Goal: Information Seeking & Learning: Learn about a topic

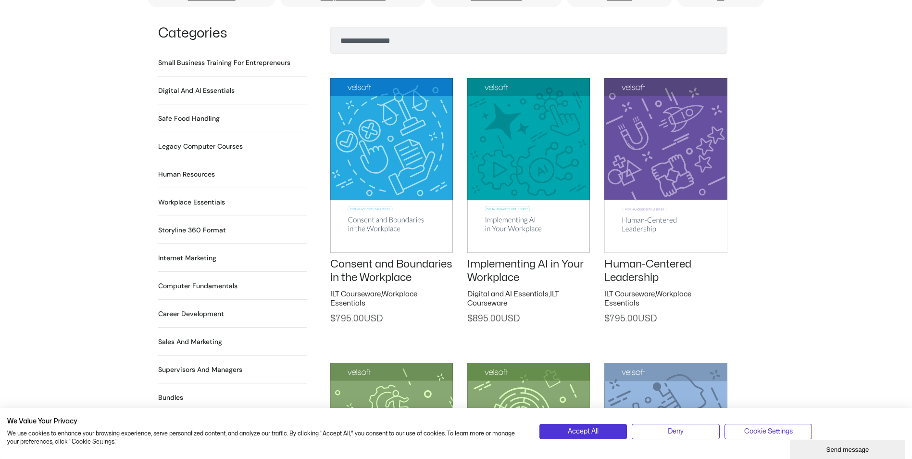
scroll to position [673, 0]
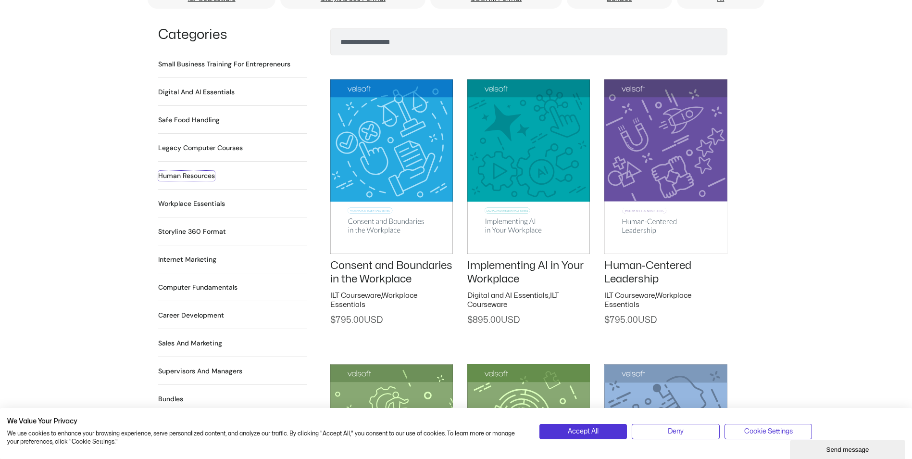
drag, startPoint x: 196, startPoint y: 161, endPoint x: 497, endPoint y: 159, distance: 301.1
click at [196, 171] on h2 "Human Resources 64 Products" at bounding box center [186, 176] width 57 height 10
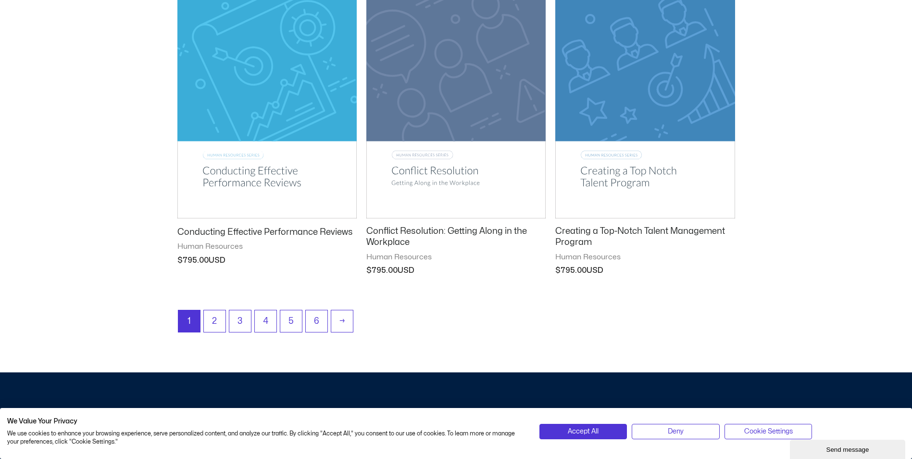
scroll to position [1202, 0]
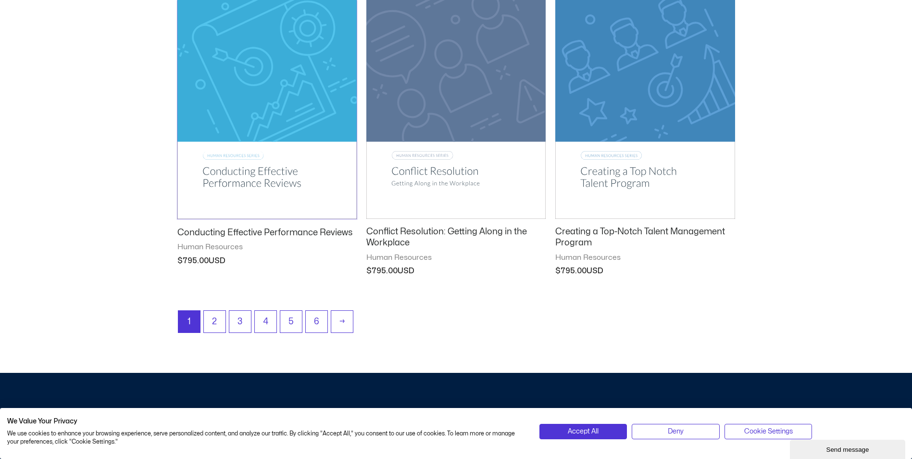
click at [235, 167] on img at bounding box center [266, 91] width 179 height 254
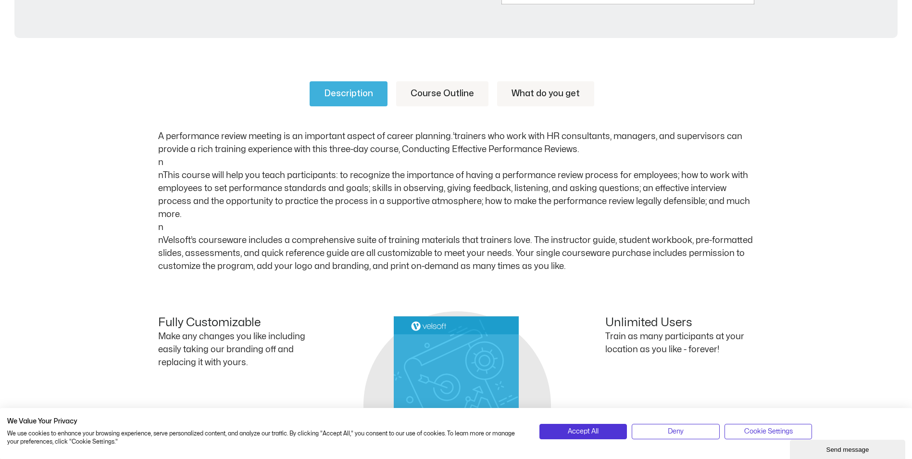
click at [427, 90] on link "Course Outline" at bounding box center [442, 93] width 92 height 25
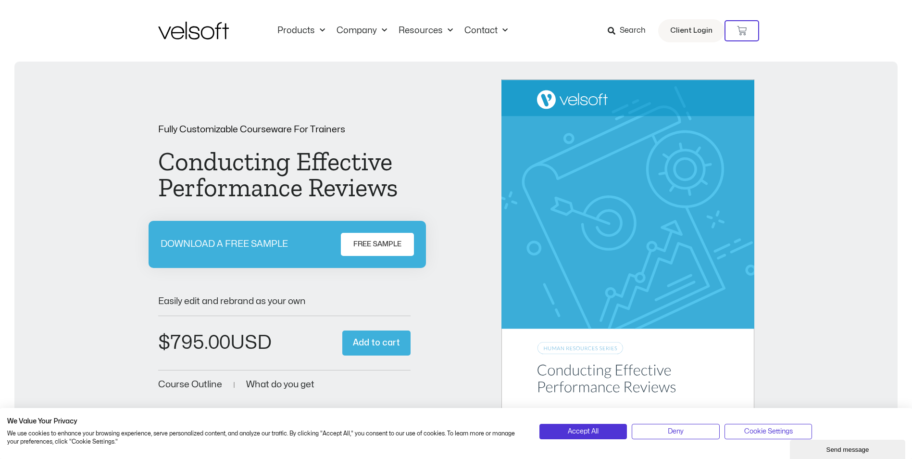
click at [625, 30] on span "Search" at bounding box center [633, 31] width 26 height 13
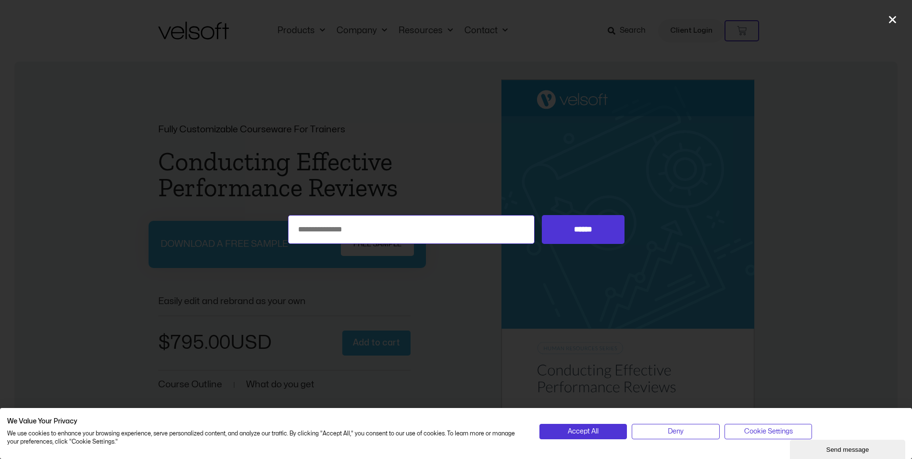
click at [365, 221] on input "Search for:" at bounding box center [411, 229] width 247 height 29
type input "********"
click at [542, 215] on input "******" at bounding box center [583, 229] width 82 height 29
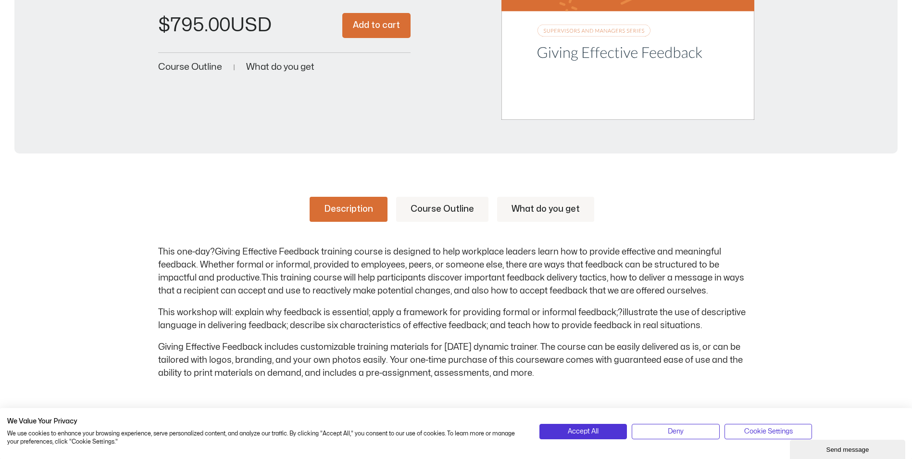
scroll to position [337, 0]
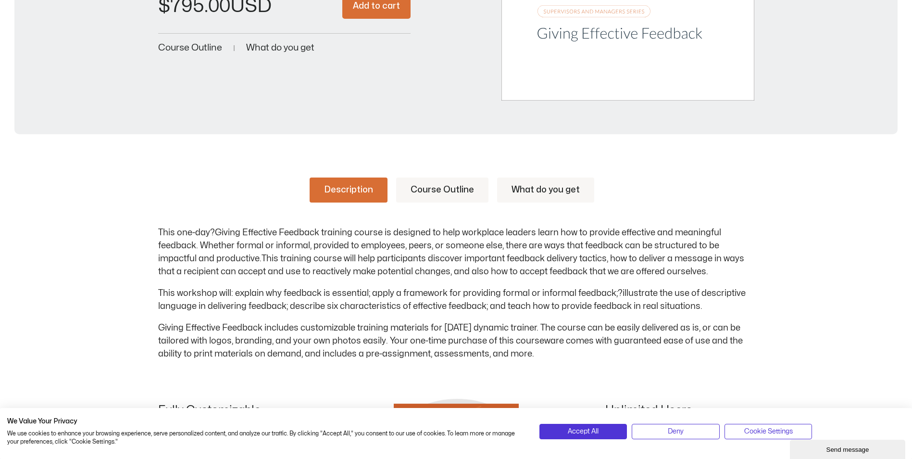
click at [433, 185] on link "Course Outline" at bounding box center [442, 189] width 92 height 25
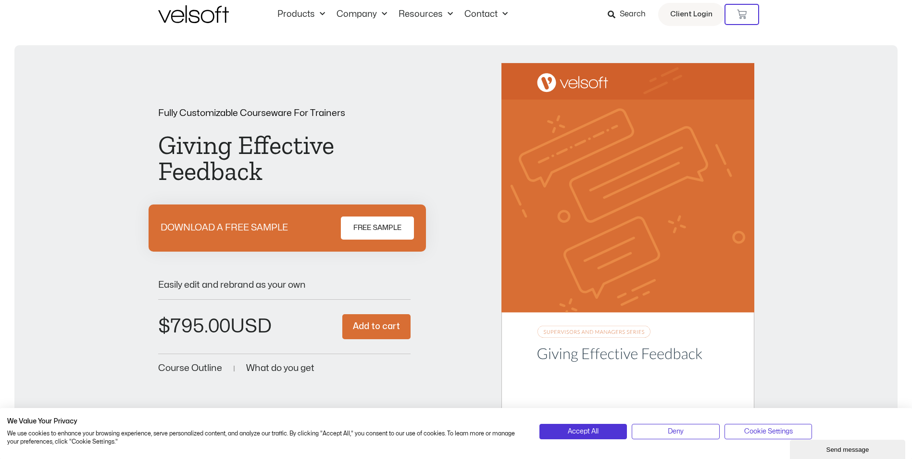
scroll to position [0, 0]
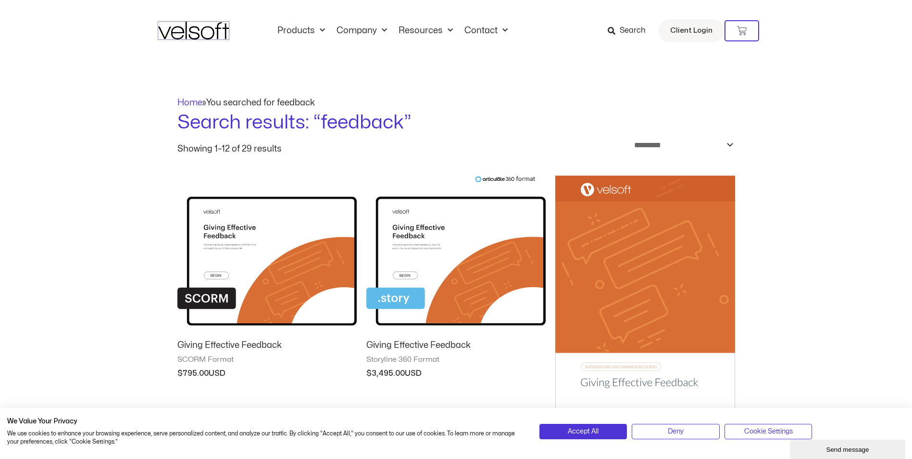
drag, startPoint x: 179, startPoint y: 33, endPoint x: 340, endPoint y: 57, distance: 162.4
click at [179, 33] on img at bounding box center [193, 31] width 71 height 18
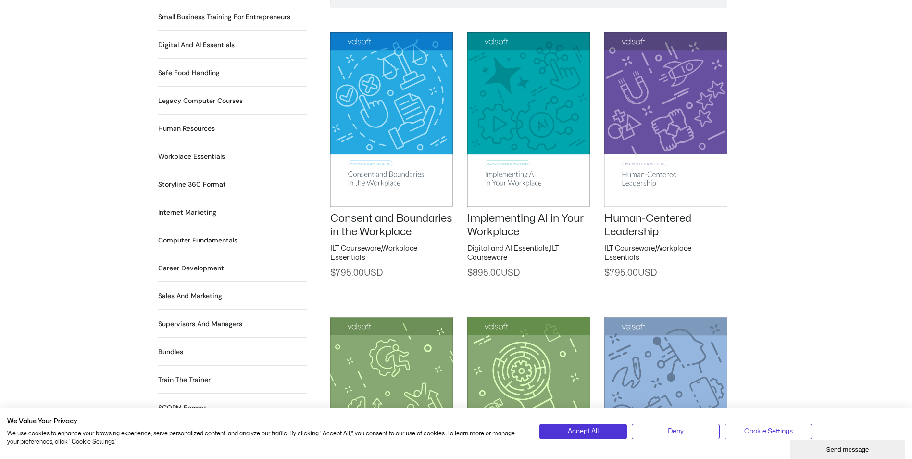
scroll to position [721, 0]
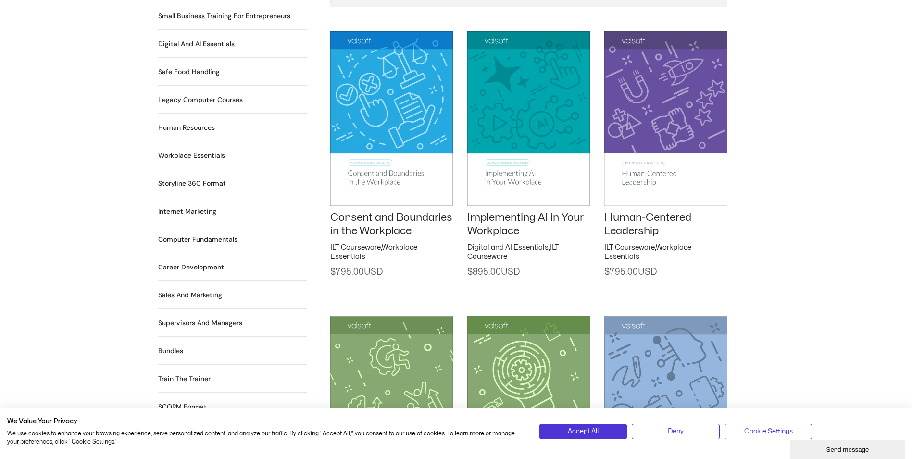
click at [223, 318] on h2 "Supervisors and Managers 90 Products" at bounding box center [200, 323] width 84 height 10
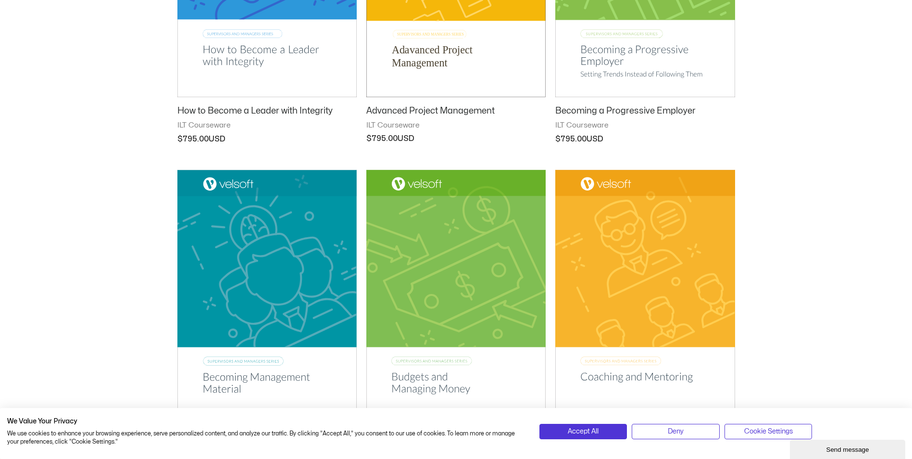
scroll to position [673, 0]
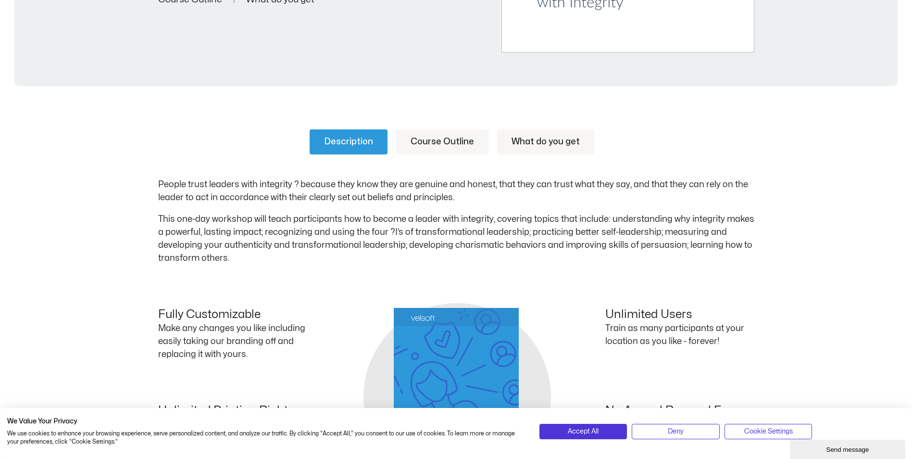
scroll to position [433, 0]
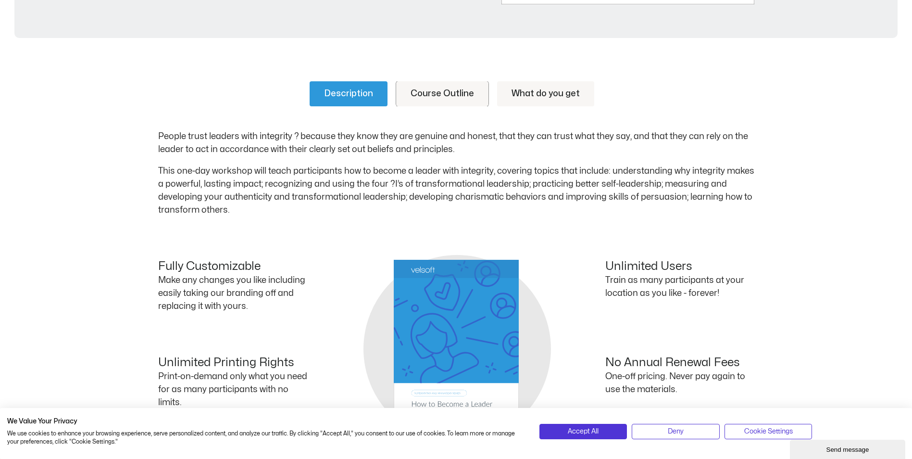
drag, startPoint x: 453, startPoint y: 93, endPoint x: 262, endPoint y: 182, distance: 210.5
click at [453, 93] on link "Course Outline" at bounding box center [442, 93] width 92 height 25
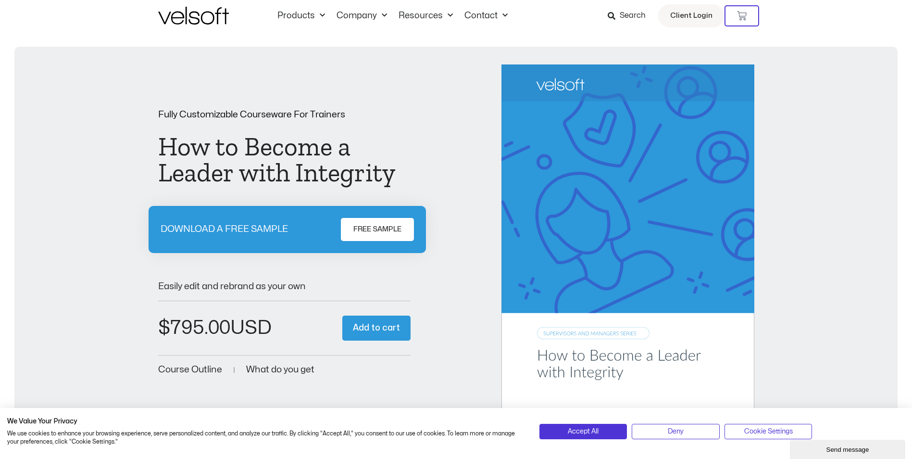
scroll to position [0, 0]
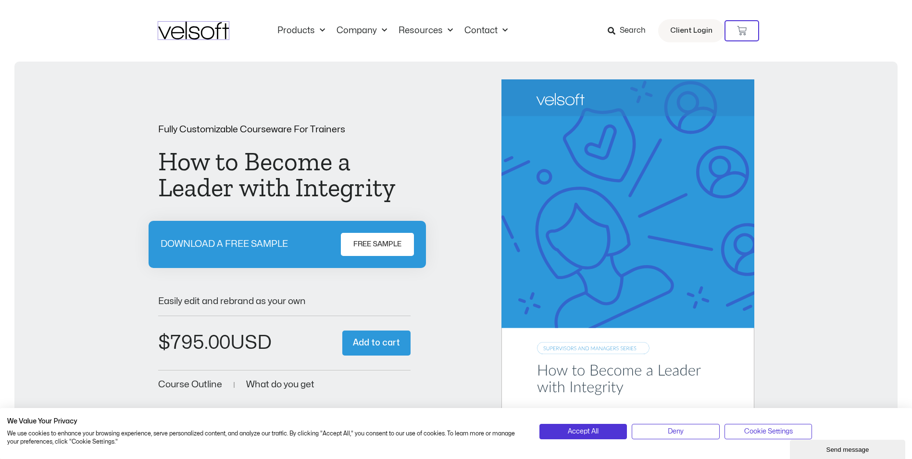
drag, startPoint x: 203, startPoint y: 29, endPoint x: 450, endPoint y: 48, distance: 247.4
click at [203, 29] on img at bounding box center [193, 31] width 71 height 18
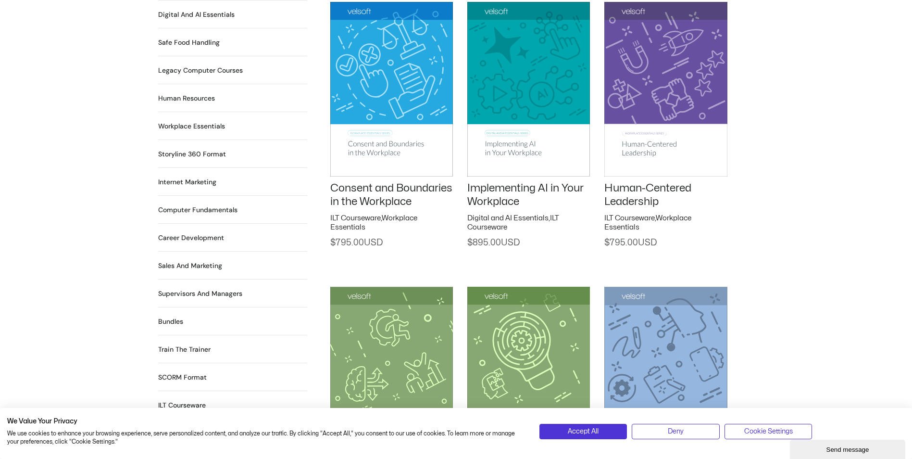
scroll to position [770, 0]
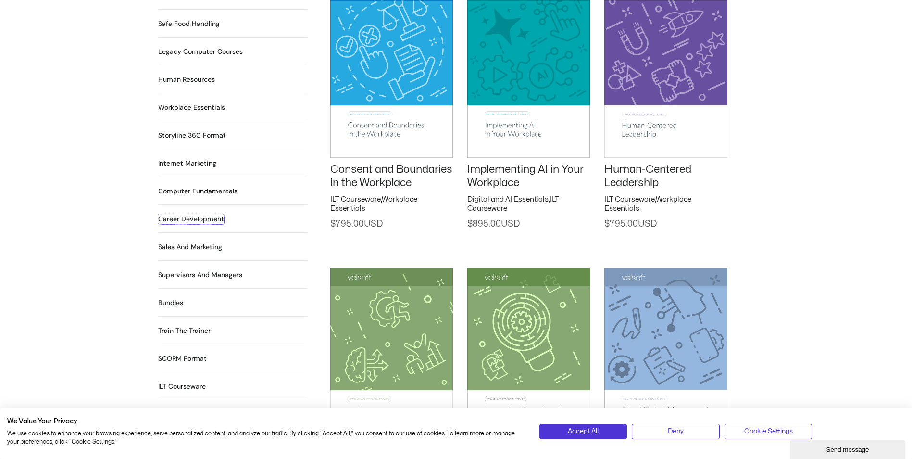
click at [193, 214] on h2 "Career Development 90 Products" at bounding box center [191, 219] width 66 height 10
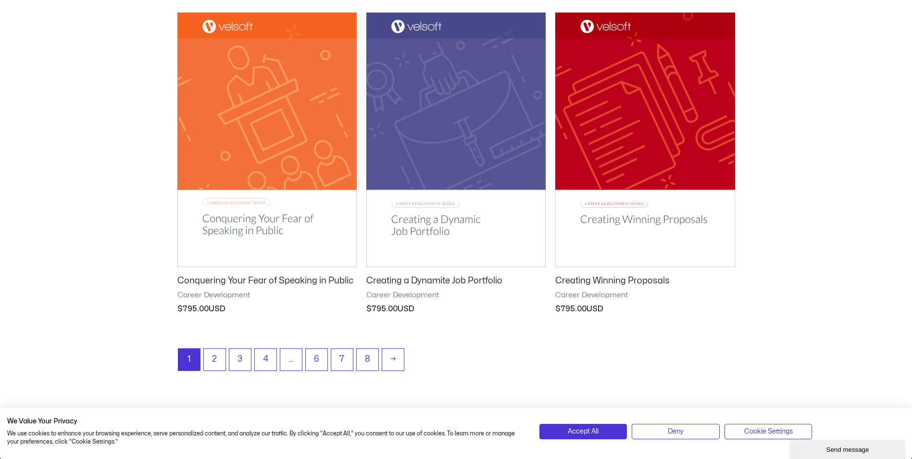
scroll to position [1202, 0]
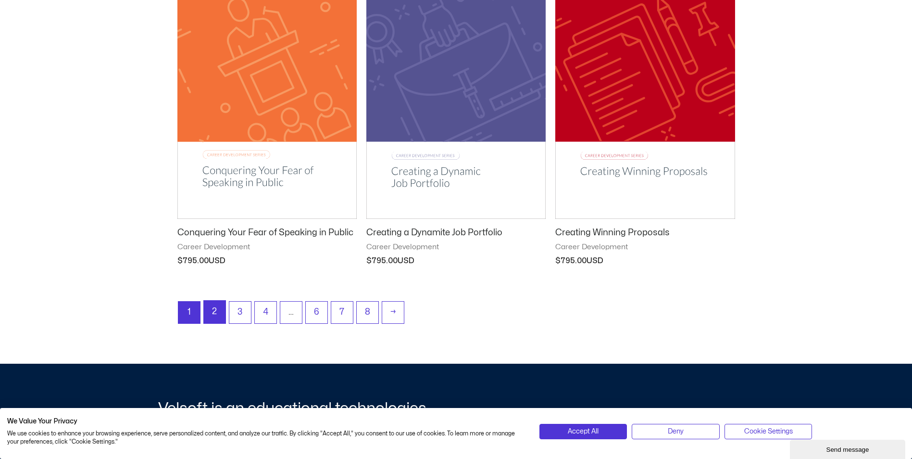
click at [213, 311] on link "2" at bounding box center [215, 312] width 22 height 23
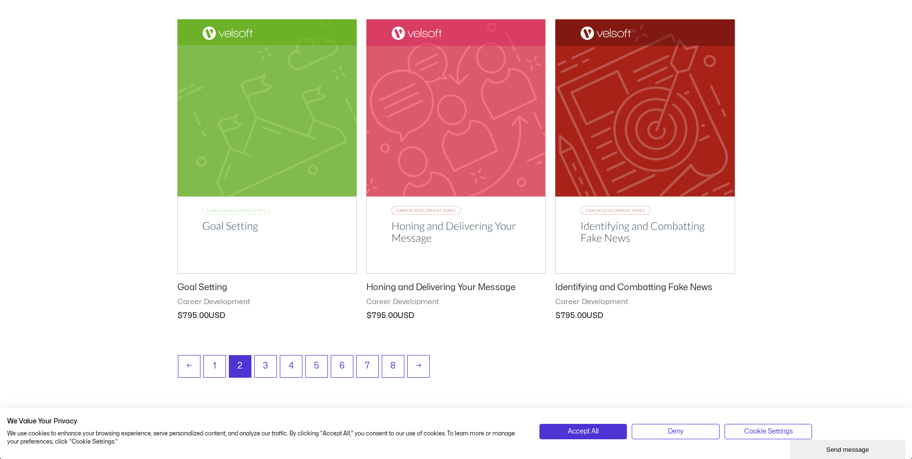
scroll to position [1154, 0]
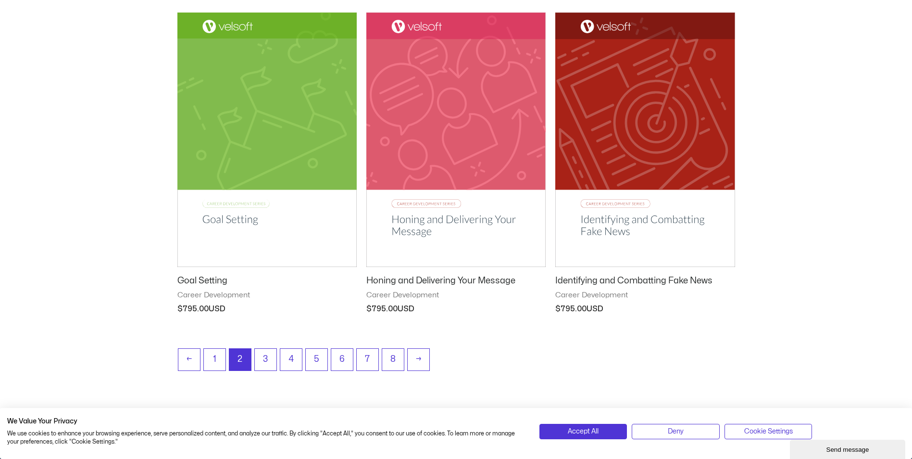
click at [228, 220] on img at bounding box center [266, 140] width 179 height 254
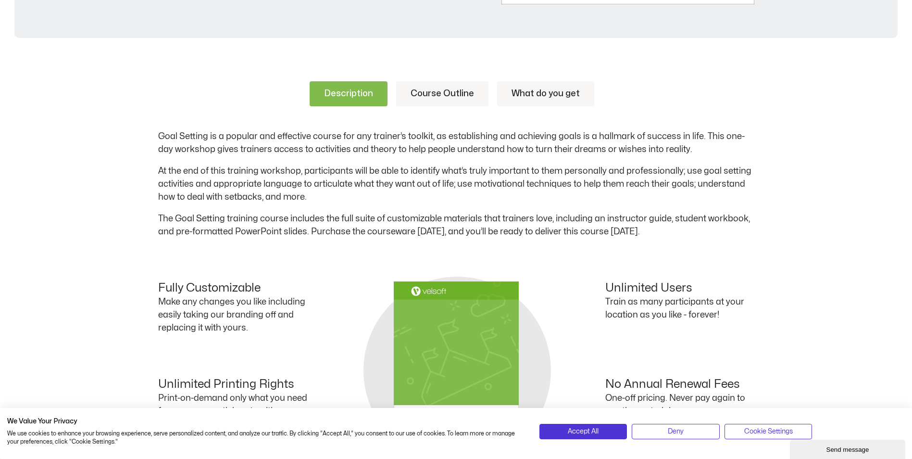
click at [434, 89] on link "Course Outline" at bounding box center [442, 93] width 92 height 25
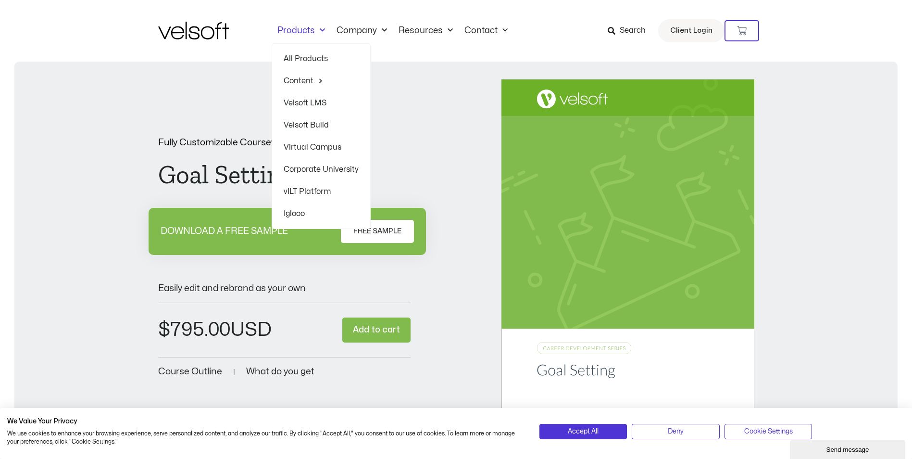
click at [197, 29] on img at bounding box center [193, 31] width 71 height 18
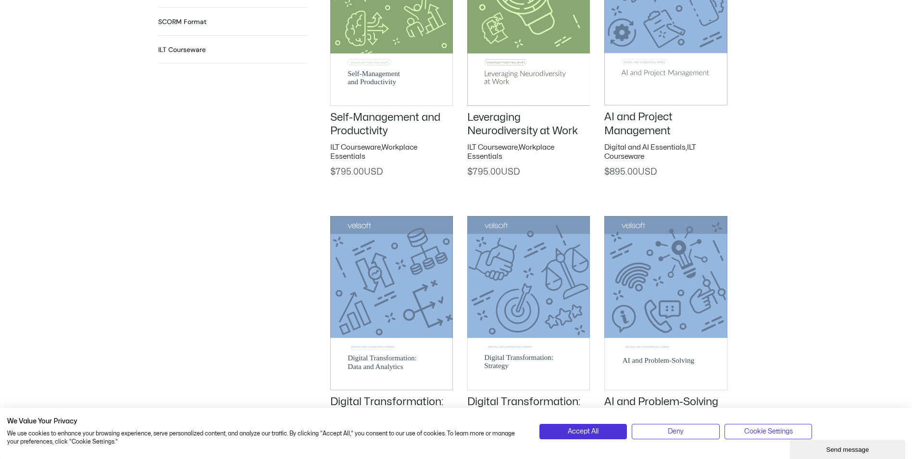
scroll to position [866, 0]
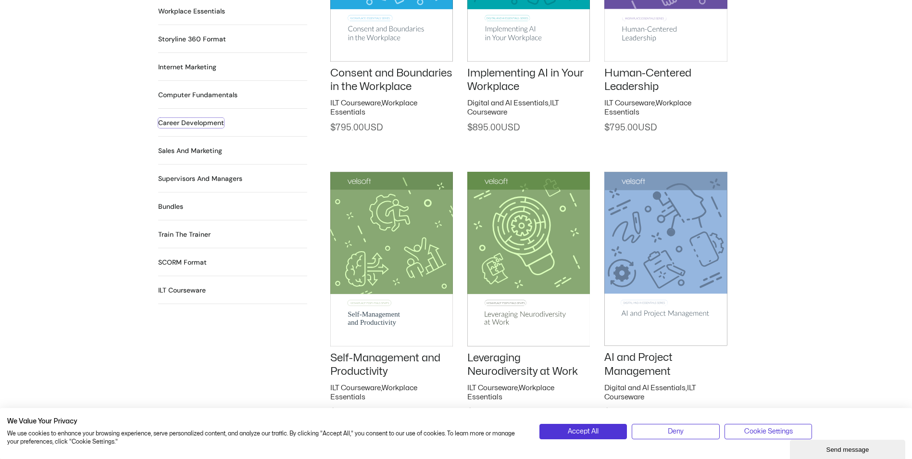
click at [177, 118] on h2 "Career Development 90 Products" at bounding box center [191, 123] width 66 height 10
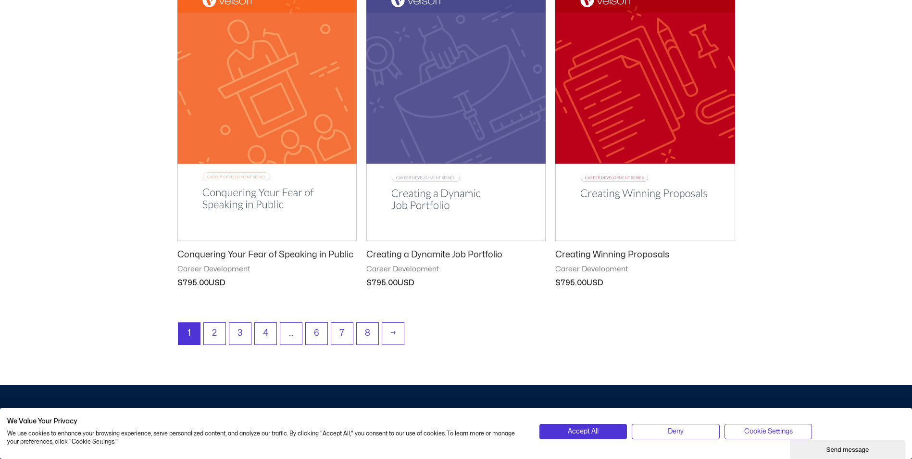
scroll to position [1202, 0]
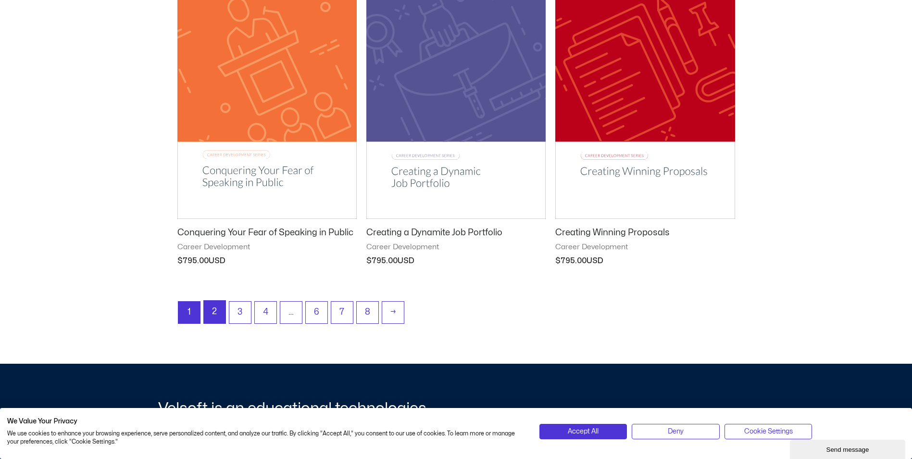
click at [215, 315] on link "2" at bounding box center [215, 312] width 22 height 23
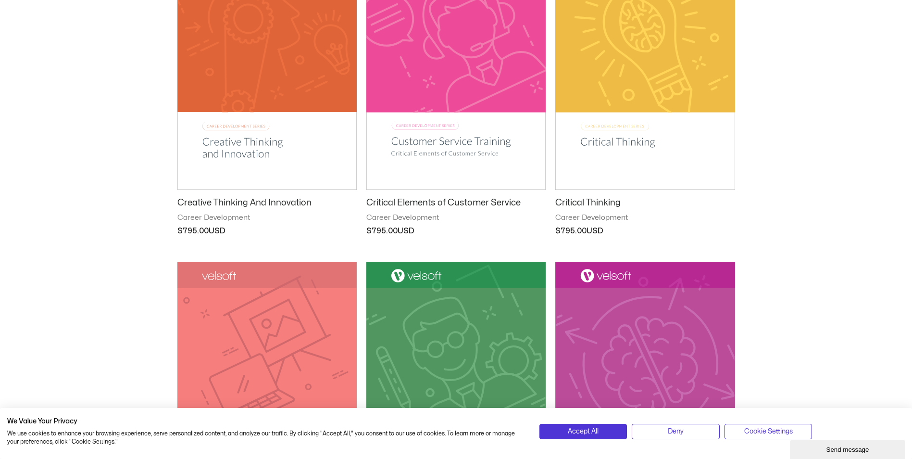
click at [243, 142] on img at bounding box center [266, 62] width 179 height 254
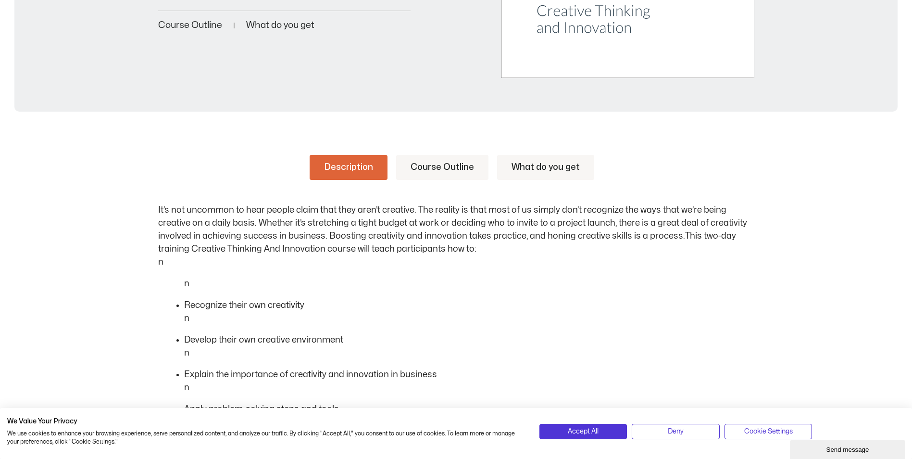
scroll to position [289, 0]
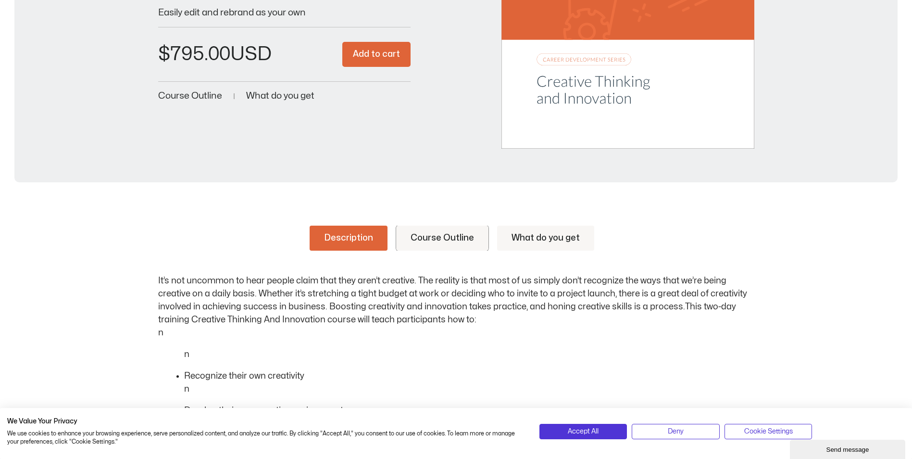
drag, startPoint x: 457, startPoint y: 245, endPoint x: 508, endPoint y: 273, distance: 57.9
click at [457, 245] on link "Course Outline" at bounding box center [442, 238] width 92 height 25
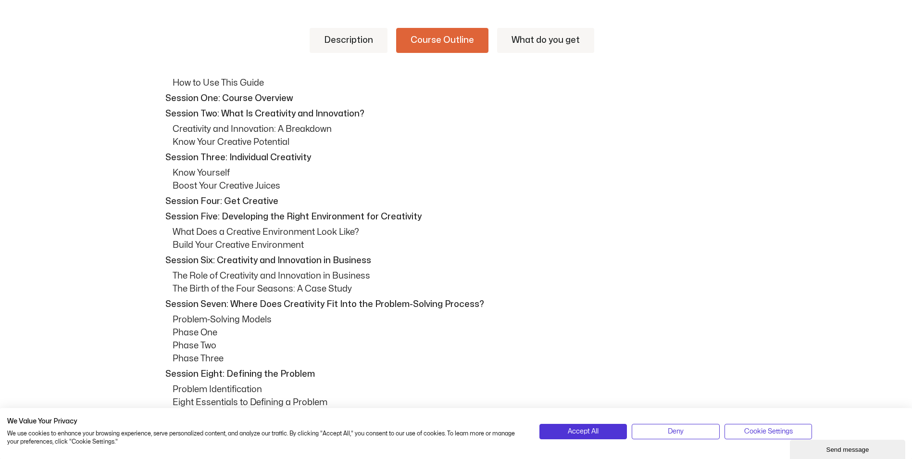
scroll to position [481, 0]
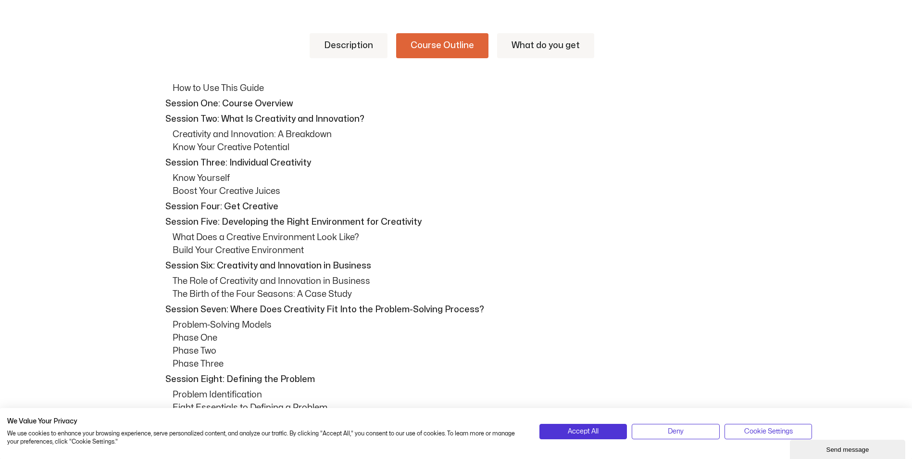
click at [339, 45] on link "Description" at bounding box center [349, 45] width 78 height 25
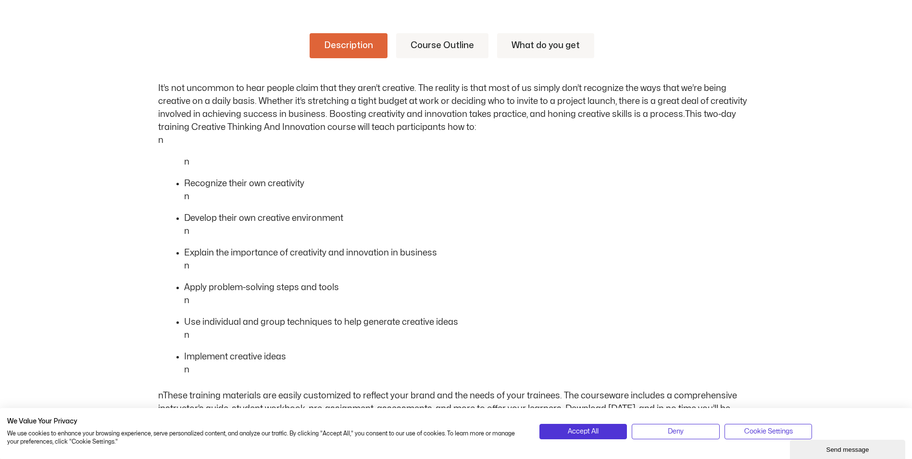
click at [451, 44] on link "Course Outline" at bounding box center [442, 45] width 92 height 25
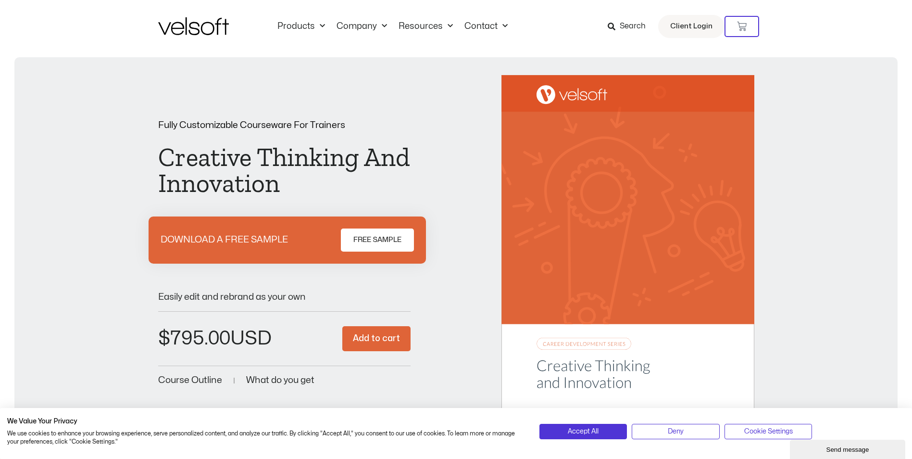
scroll to position [0, 0]
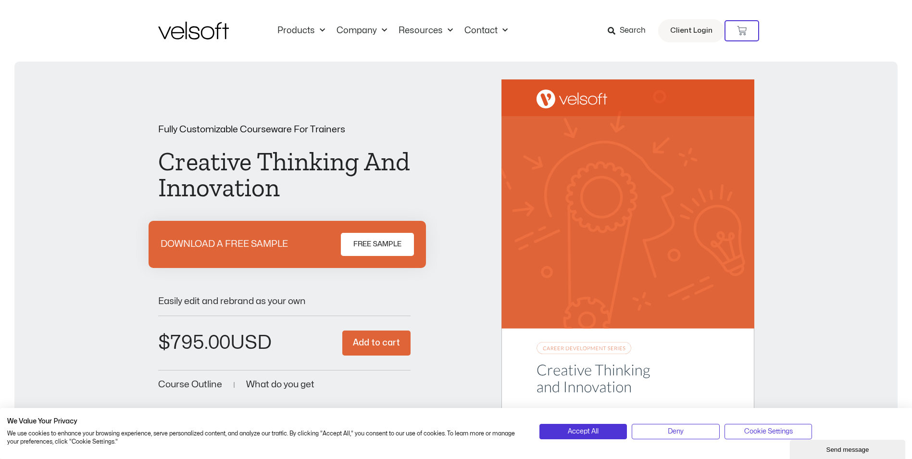
click at [188, 27] on img at bounding box center [193, 31] width 71 height 18
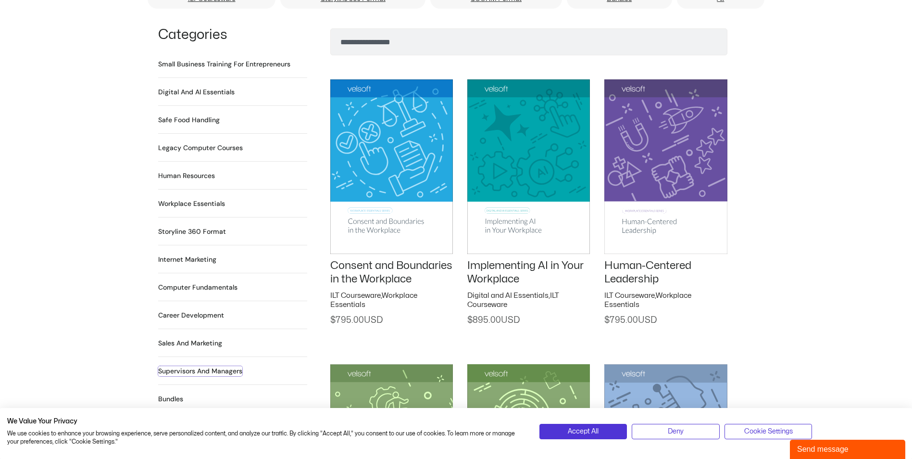
drag, startPoint x: 212, startPoint y: 359, endPoint x: 481, endPoint y: 246, distance: 292.1
click at [213, 366] on h2 "Supervisors and Managers 90 Products" at bounding box center [200, 371] width 84 height 10
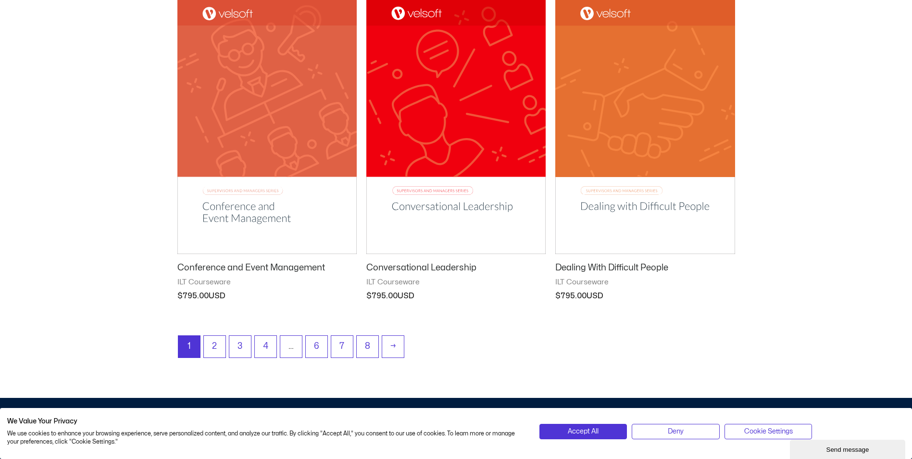
scroll to position [1202, 0]
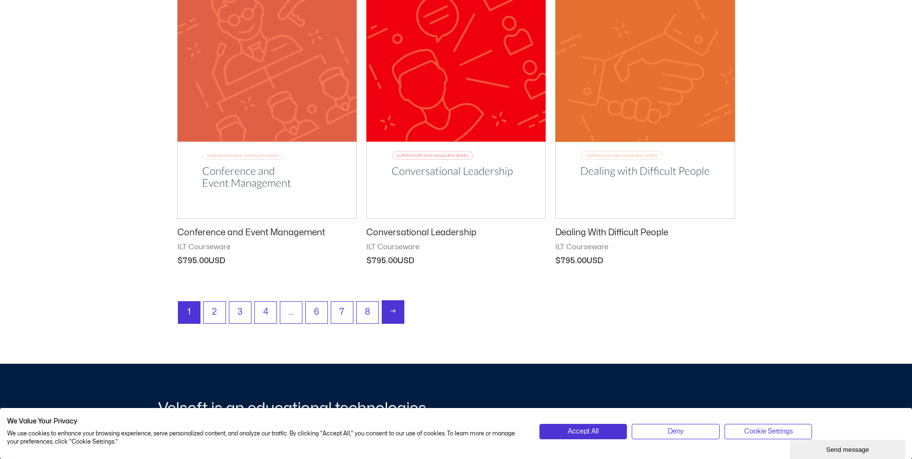
click at [400, 312] on link "→" at bounding box center [393, 312] width 22 height 23
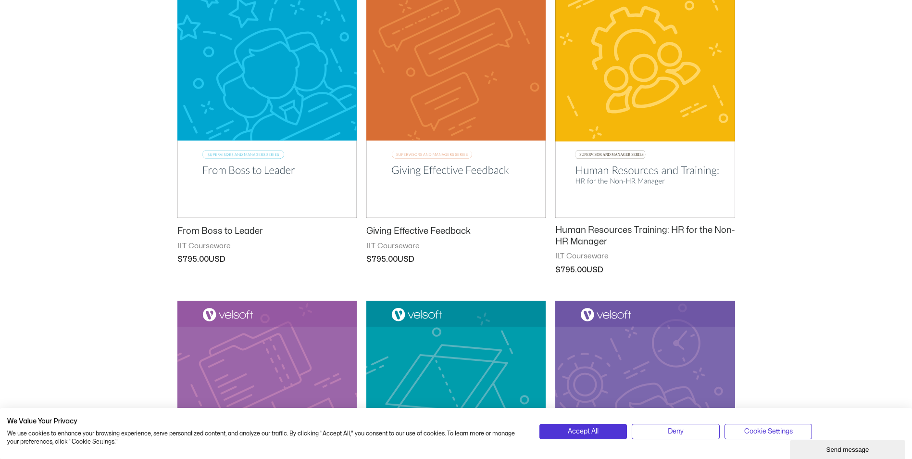
scroll to position [577, 0]
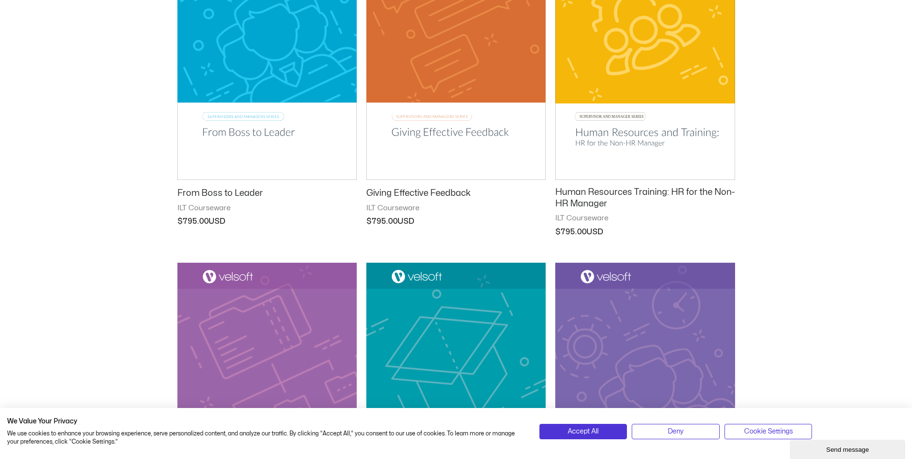
click at [605, 193] on h2 "Human Resources Training: HR for the Non-HR Manager" at bounding box center [645, 198] width 179 height 23
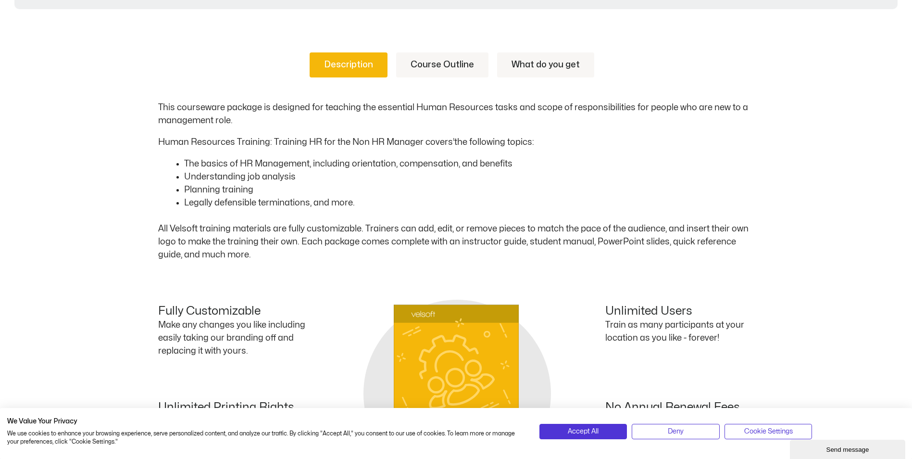
scroll to position [433, 0]
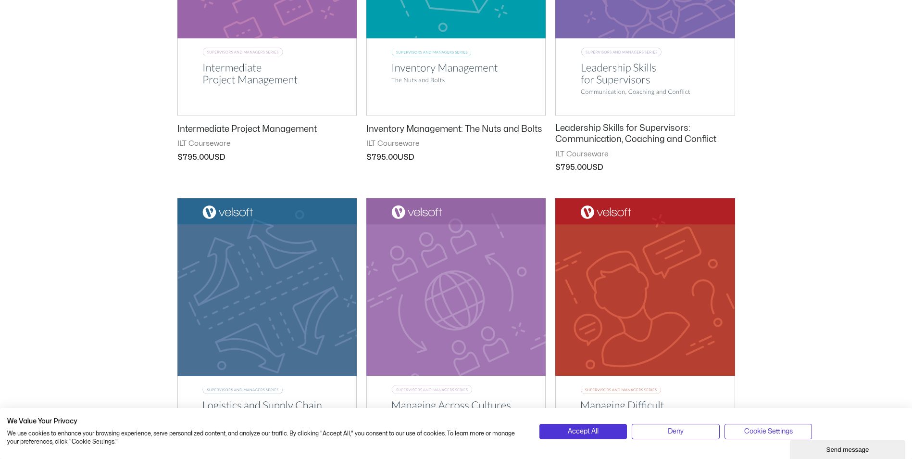
scroll to position [962, 0]
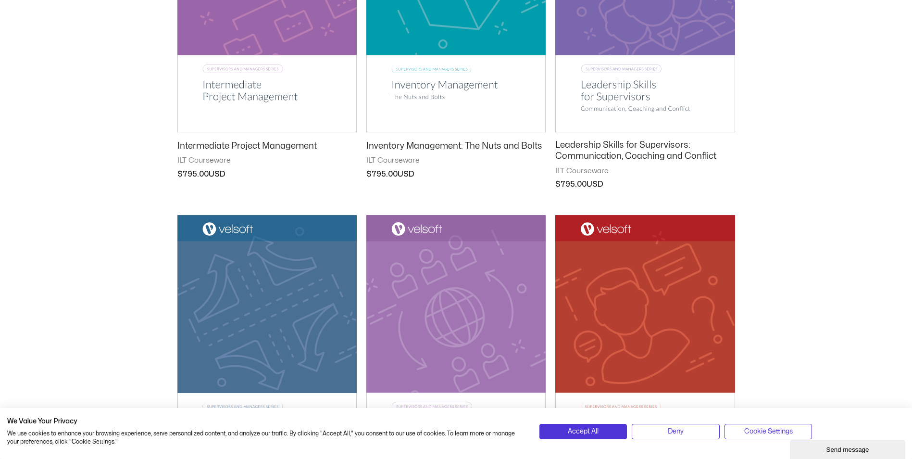
click at [596, 93] on img at bounding box center [645, 5] width 179 height 255
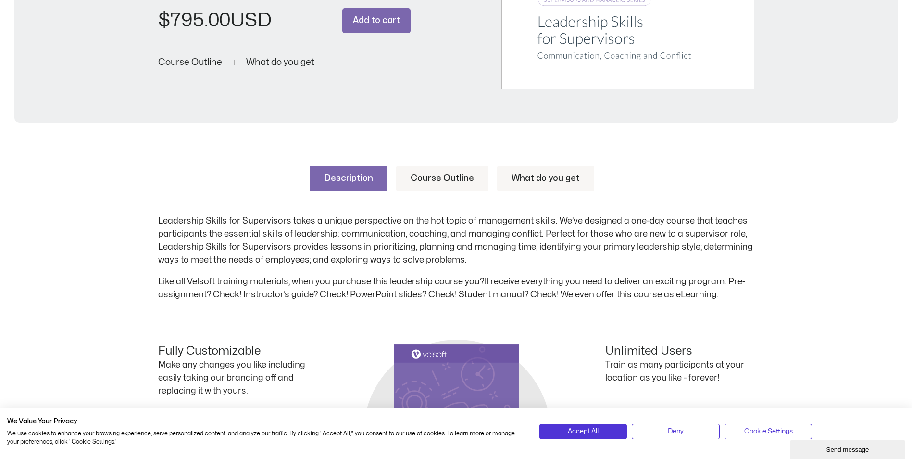
scroll to position [337, 0]
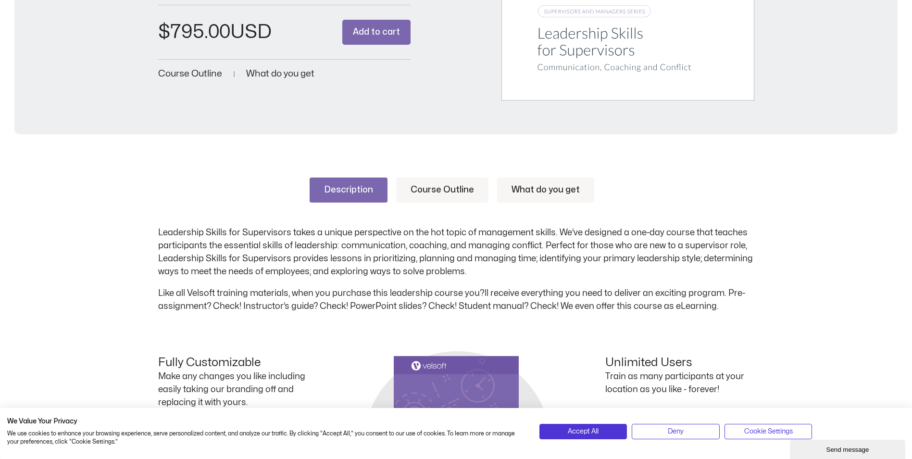
click at [446, 184] on link "Course Outline" at bounding box center [442, 189] width 92 height 25
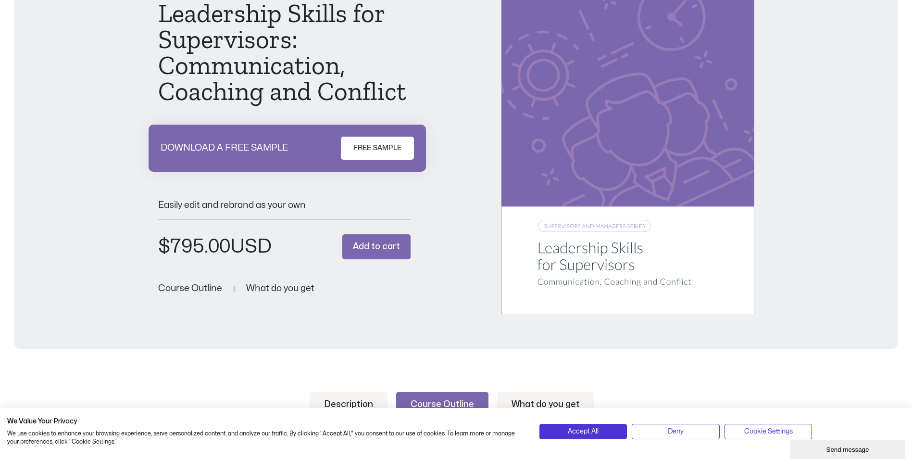
scroll to position [96, 0]
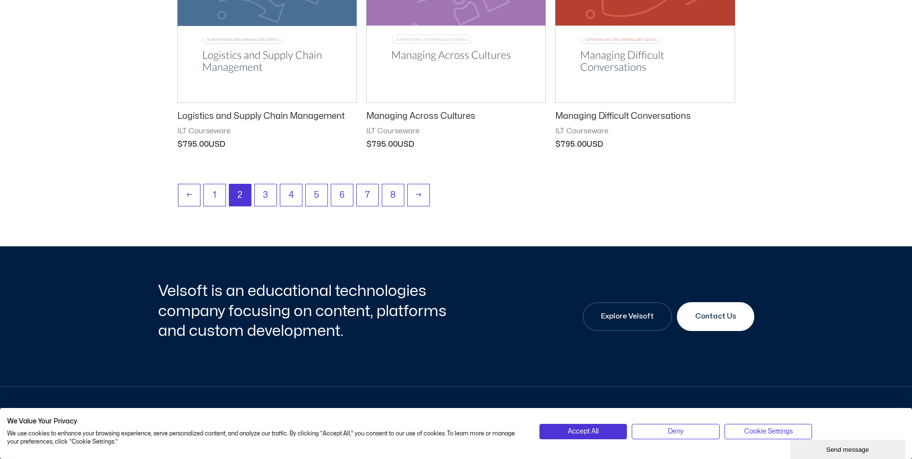
scroll to position [1395, 0]
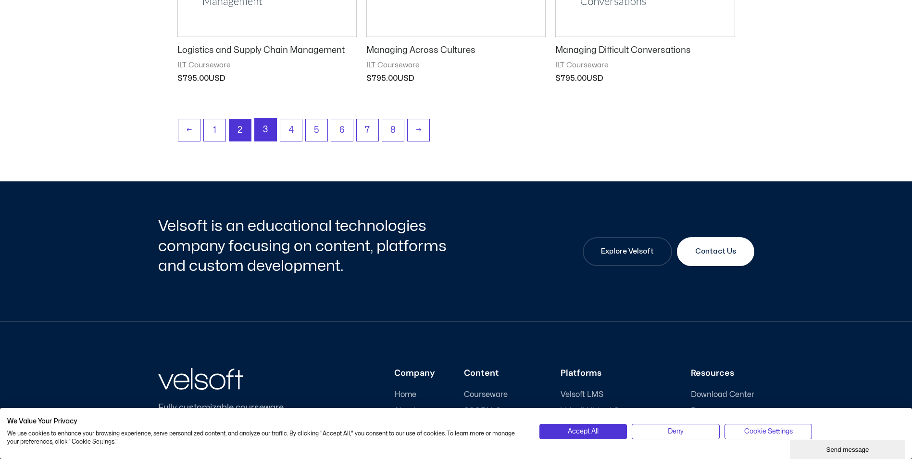
drag, startPoint x: 266, startPoint y: 130, endPoint x: 500, endPoint y: 131, distance: 234.7
click at [266, 130] on link "3" at bounding box center [266, 129] width 22 height 23
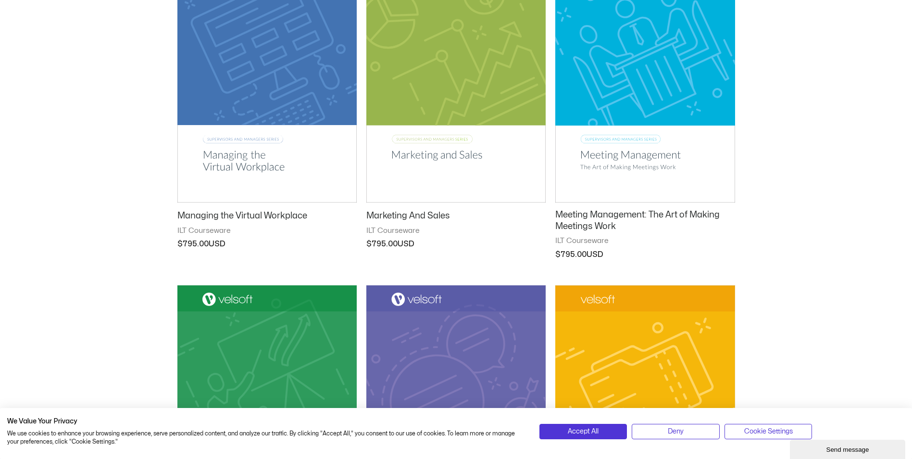
scroll to position [192, 0]
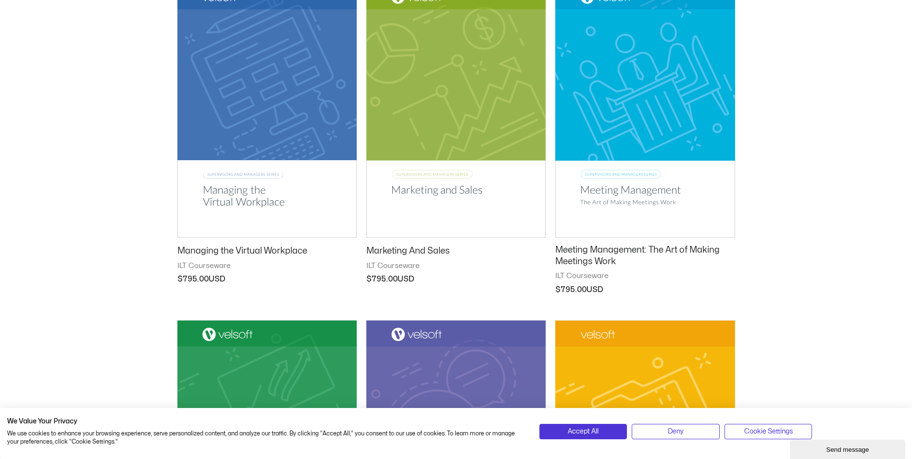
click at [404, 245] on h2 "Marketing And Sales" at bounding box center [456, 250] width 179 height 11
click at [246, 202] on img at bounding box center [266, 110] width 179 height 254
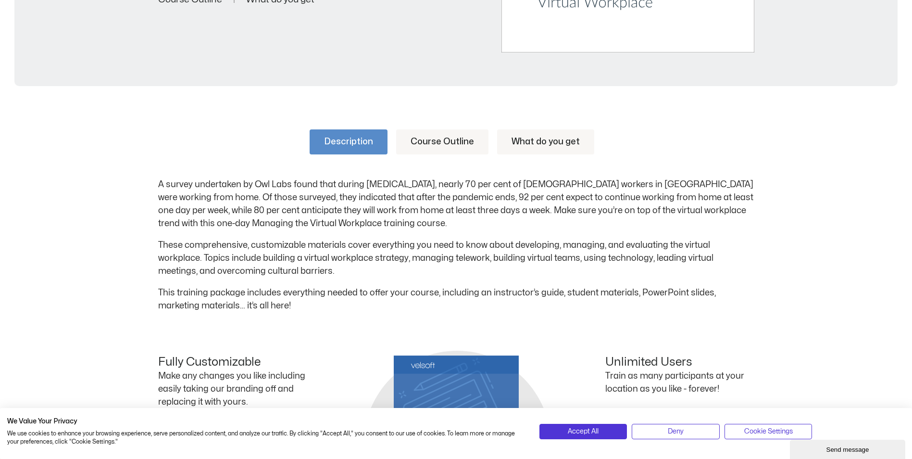
click at [432, 139] on link "Course Outline" at bounding box center [442, 141] width 92 height 25
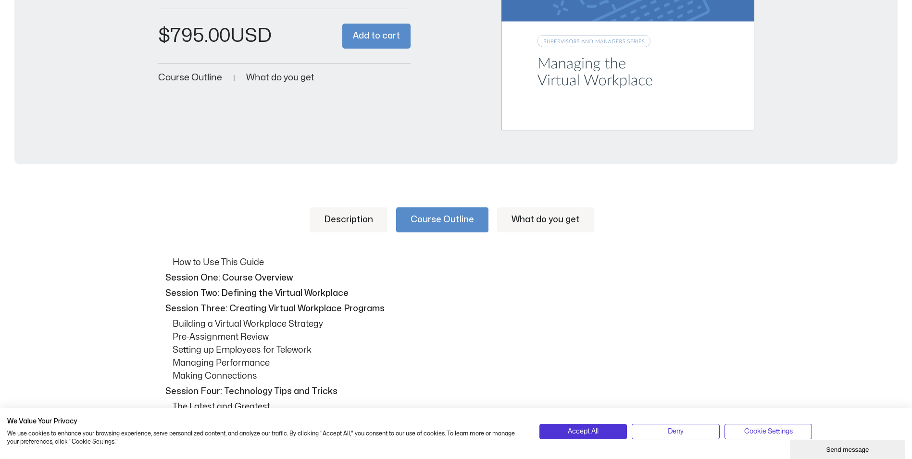
scroll to position [289, 0]
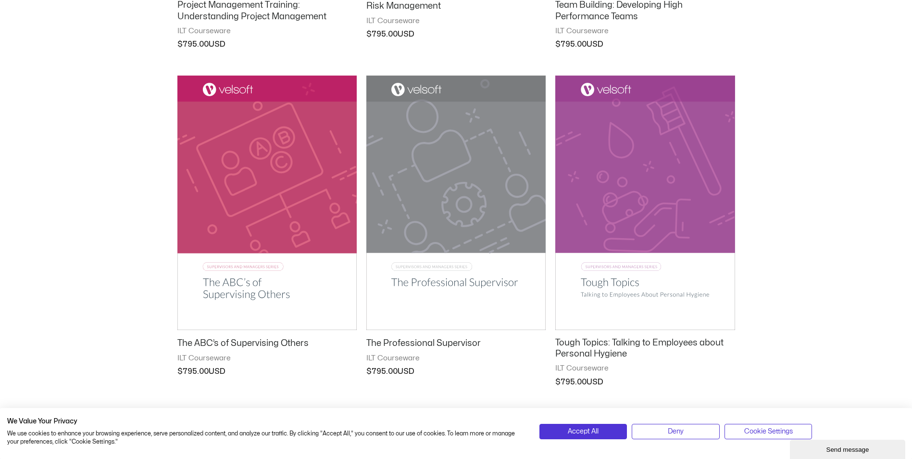
scroll to position [1154, 0]
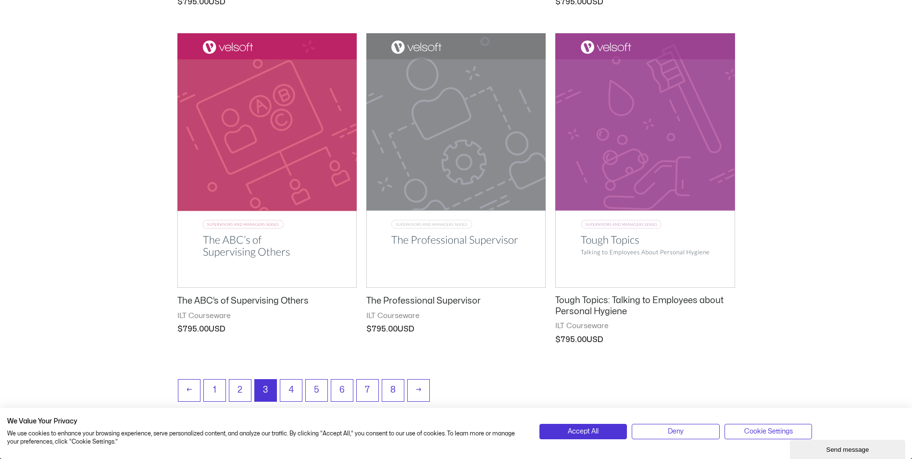
click at [469, 240] on img at bounding box center [456, 160] width 179 height 254
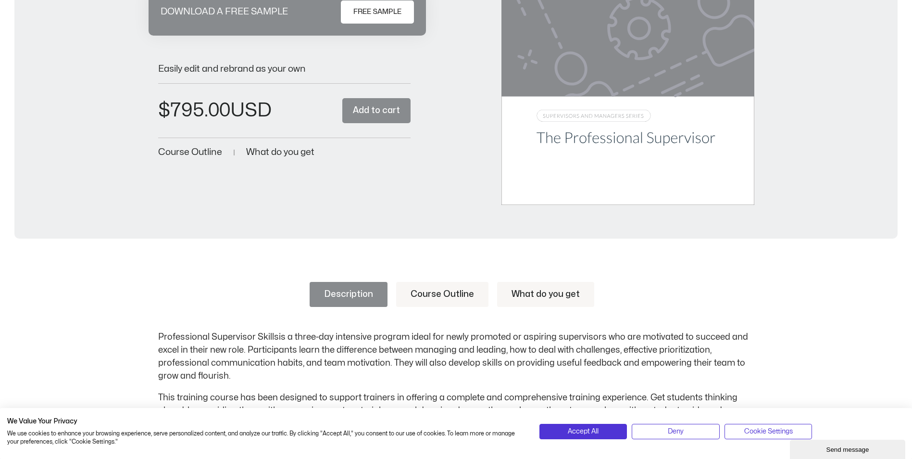
scroll to position [289, 0]
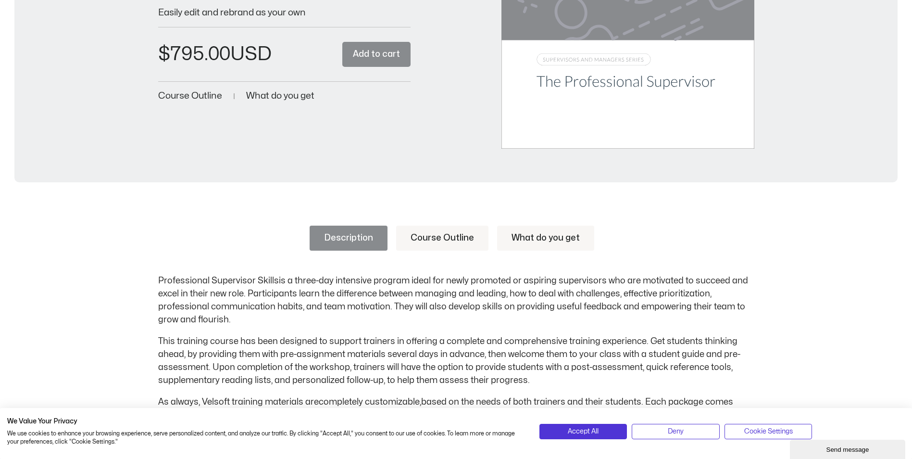
click at [446, 242] on link "Course Outline" at bounding box center [442, 238] width 92 height 25
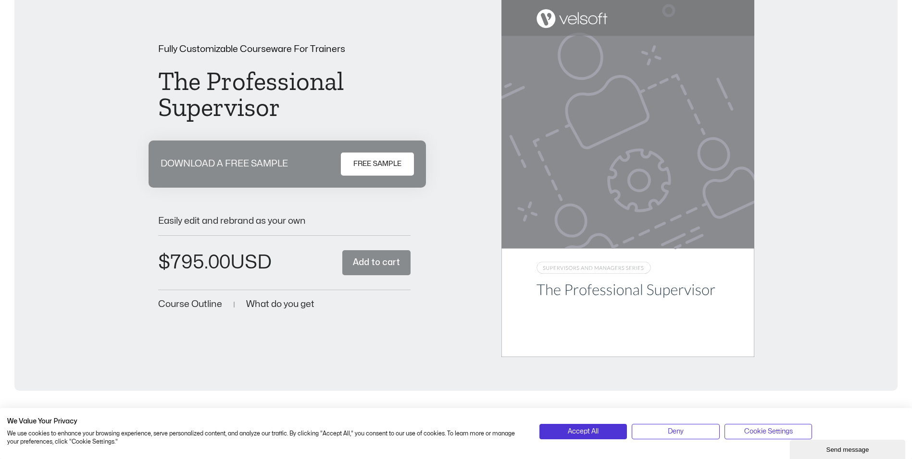
scroll to position [0, 0]
